Goal: Task Accomplishment & Management: Use online tool/utility

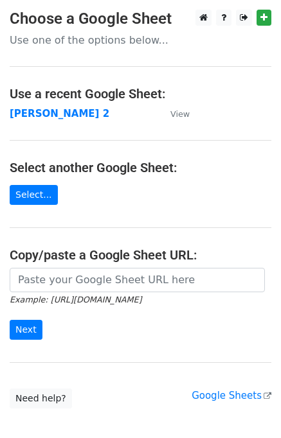
click at [77, 276] on input "url" at bounding box center [137, 280] width 255 height 24
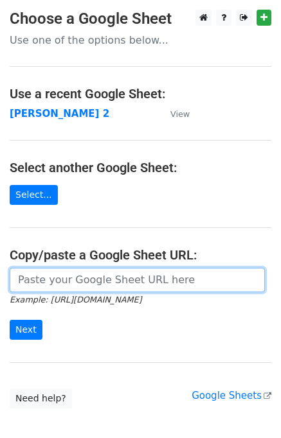
click at [74, 276] on input "url" at bounding box center [137, 280] width 255 height 24
type input "https://docs.google.com/spreadsheets/d/1ZDlVQjaDibfPTpoRrnWj8pjn7YSOO7xEi0WZbgJ…"
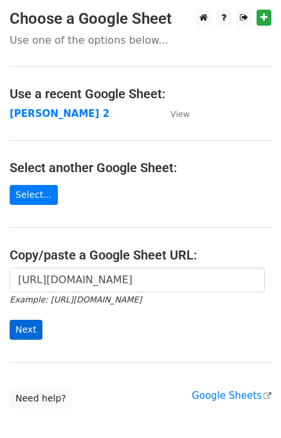
drag, startPoint x: 24, startPoint y: 319, endPoint x: 22, endPoint y: 333, distance: 14.9
click at [23, 322] on form "https://docs.google.com/spreadsheets/d/1ZDlVQjaDibfPTpoRrnWj8pjn7YSOO7xEi0WZbgJ…" at bounding box center [140, 304] width 261 height 72
click at [22, 333] on input "Next" at bounding box center [26, 330] width 33 height 20
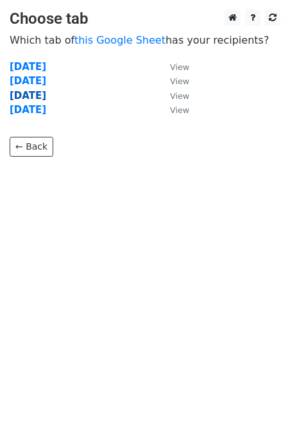
click at [17, 100] on strong "Thursday" at bounding box center [28, 96] width 37 height 12
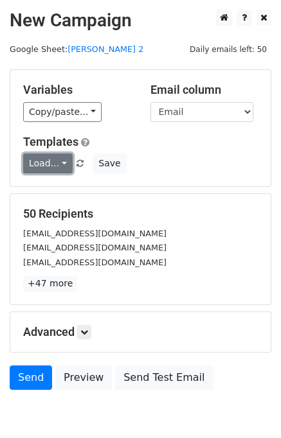
click at [49, 163] on link "Load..." at bounding box center [47, 164] width 49 height 20
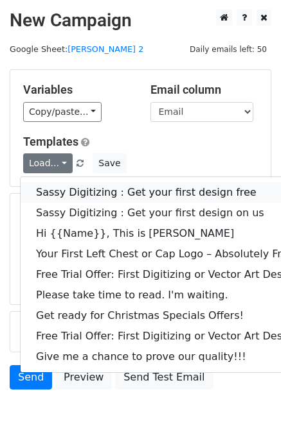
click at [71, 189] on link "Sassy Digitizing : Get your first design free" at bounding box center [185, 192] width 329 height 21
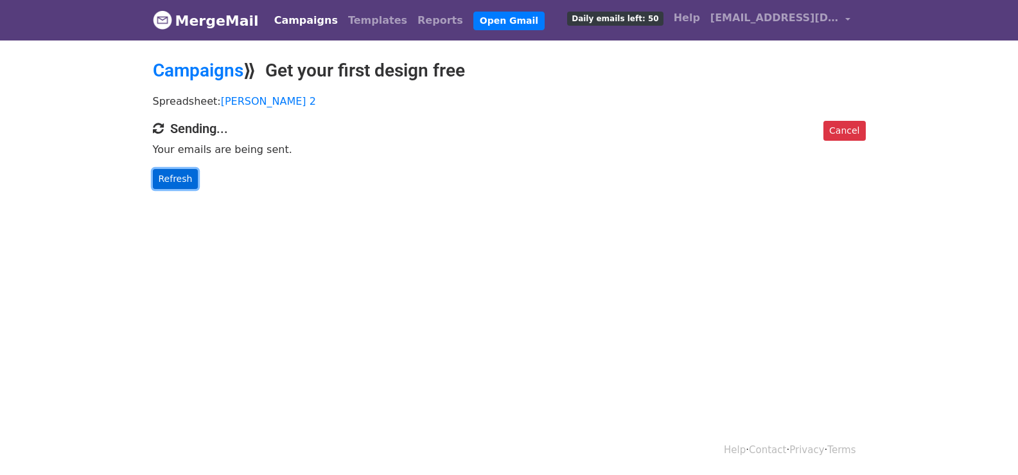
click at [162, 177] on link "Refresh" at bounding box center [176, 179] width 46 height 20
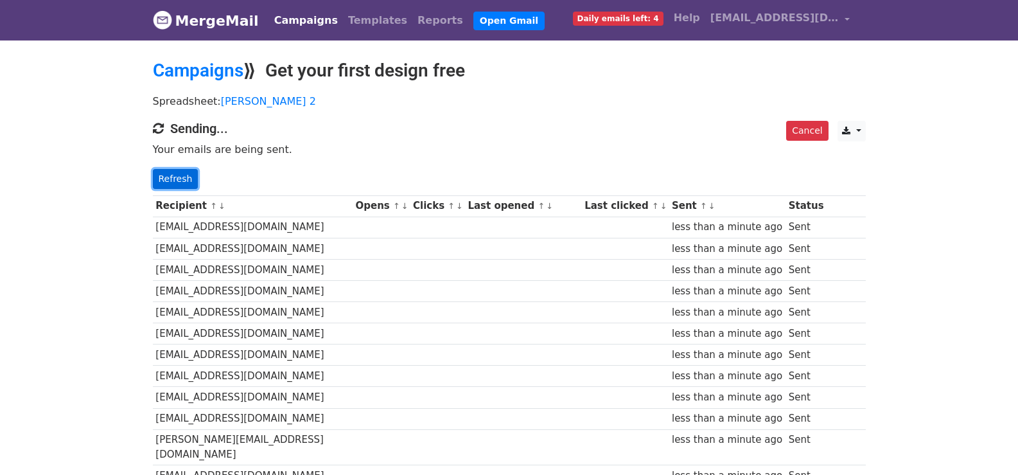
click at [181, 178] on link "Refresh" at bounding box center [176, 179] width 46 height 20
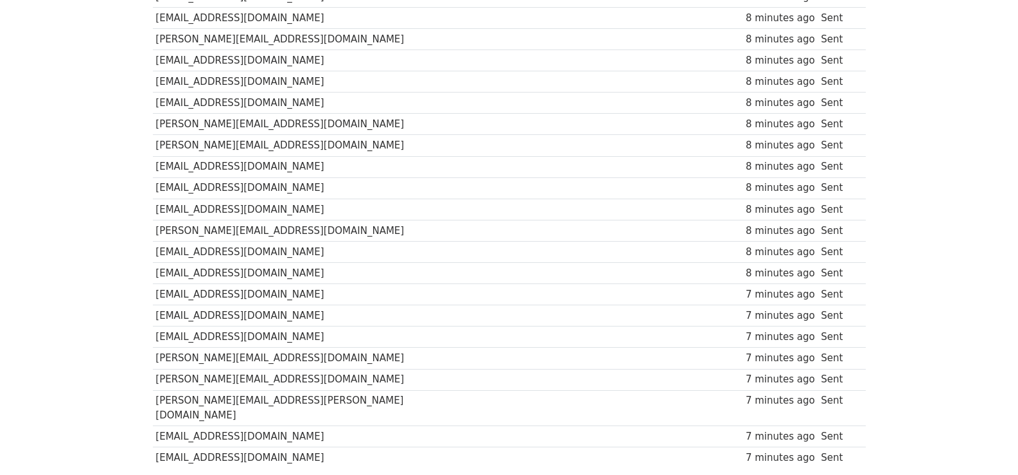
scroll to position [916, 0]
